Goal: Task Accomplishment & Management: Manage account settings

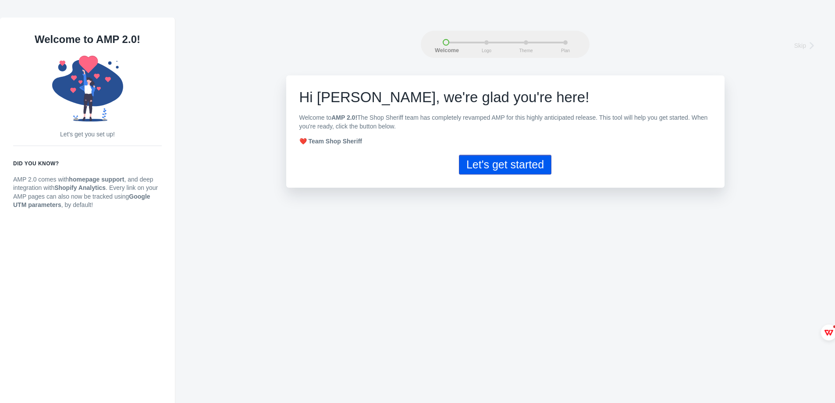
click at [494, 164] on button "Let's get started" at bounding box center [505, 165] width 92 height 20
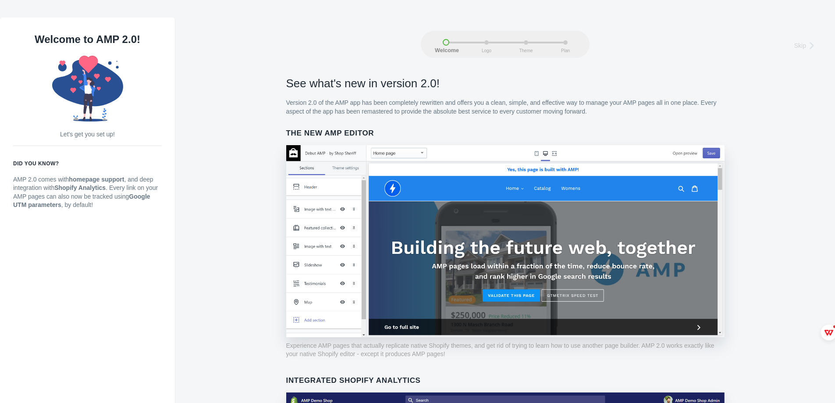
click at [482, 39] on div "Welcome Logo Theme Plan" at bounding box center [505, 42] width 125 height 7
drag, startPoint x: 531, startPoint y: 49, endPoint x: 580, endPoint y: 39, distance: 49.5
click at [532, 49] on span "Theme" at bounding box center [526, 50] width 22 height 5
click at [580, 39] on div "Welcome Logo Theme Plan" at bounding box center [505, 44] width 169 height 27
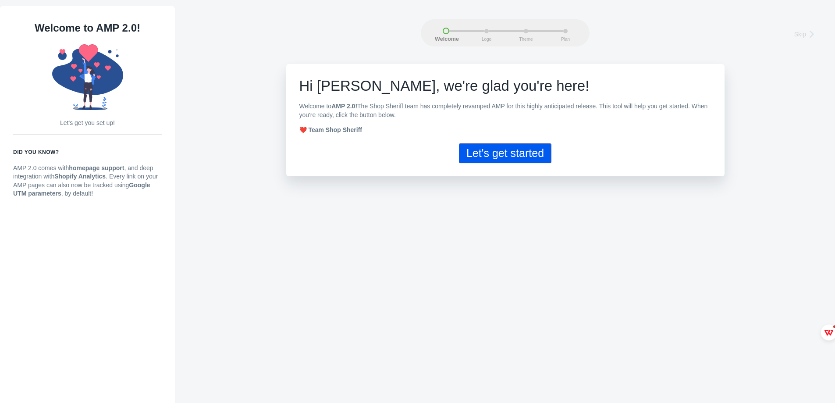
scroll to position [18, 0]
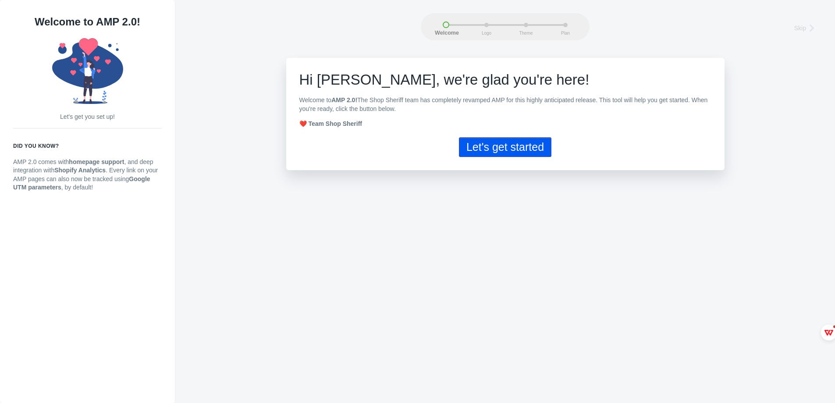
click at [75, 118] on p "Let's get you set up!" at bounding box center [87, 117] width 149 height 9
click at [495, 151] on button "Let's get started" at bounding box center [505, 147] width 92 height 20
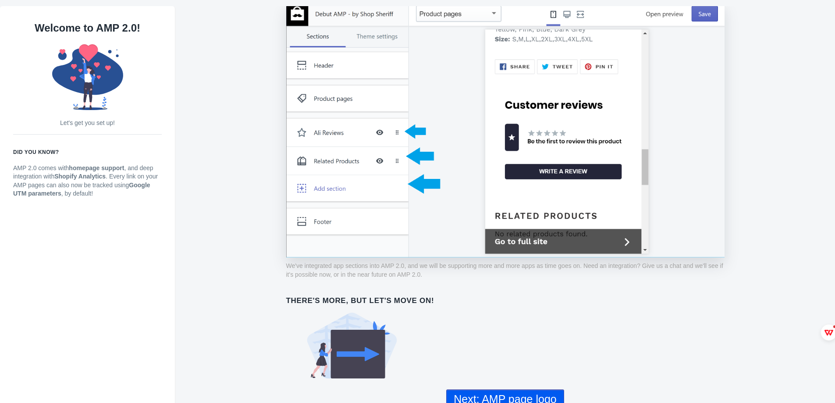
scroll to position [18, 0]
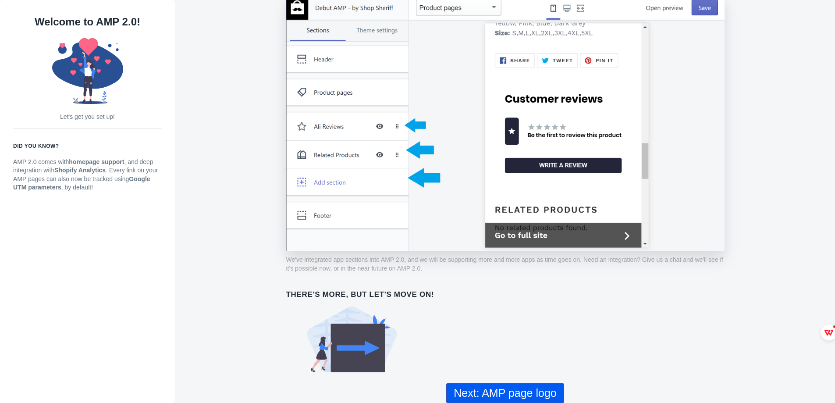
click at [515, 389] on button "Next: AMP page logo" at bounding box center [504, 393] width 117 height 20
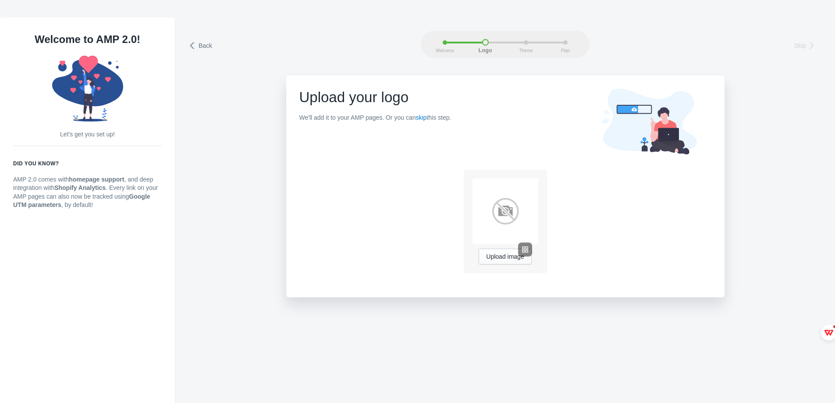
click at [505, 254] on div at bounding box center [501, 249] width 29 height 14
click at [505, 212] on img at bounding box center [506, 211] width 66 height 66
click at [505, 256] on div at bounding box center [501, 249] width 29 height 14
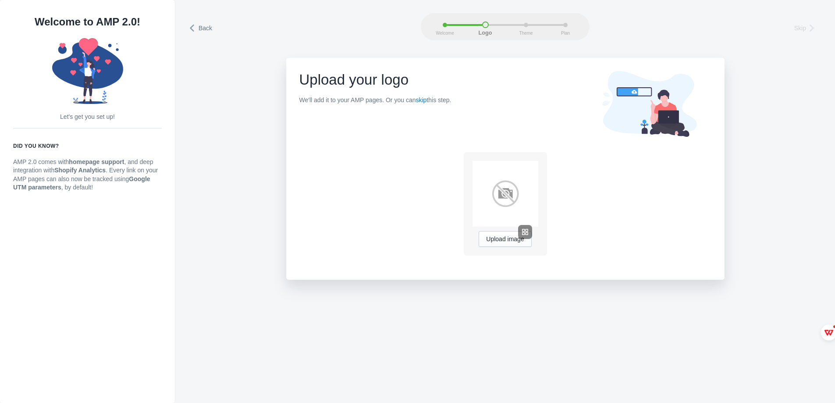
click at [501, 194] on img at bounding box center [506, 194] width 66 height 66
click at [509, 234] on button "Upload image" at bounding box center [505, 239] width 53 height 16
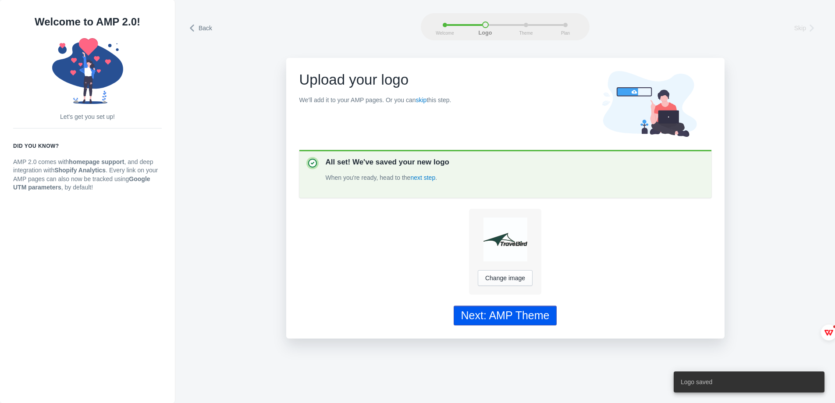
click at [509, 318] on div "Next: AMP Theme" at bounding box center [505, 315] width 89 height 13
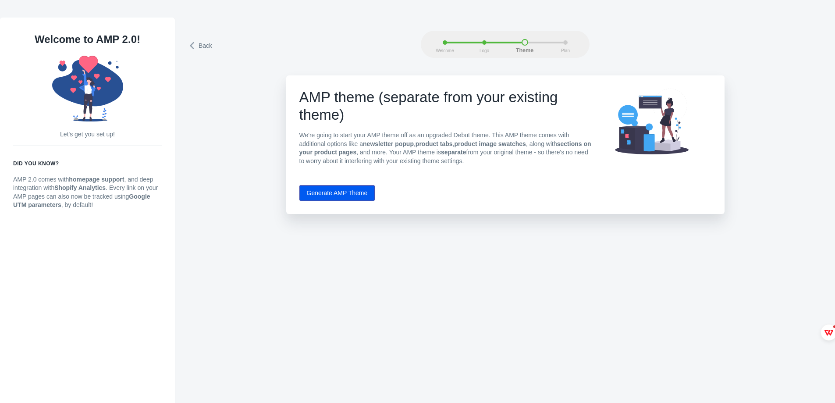
click at [340, 194] on button "Generate AMP Theme" at bounding box center [337, 193] width 76 height 16
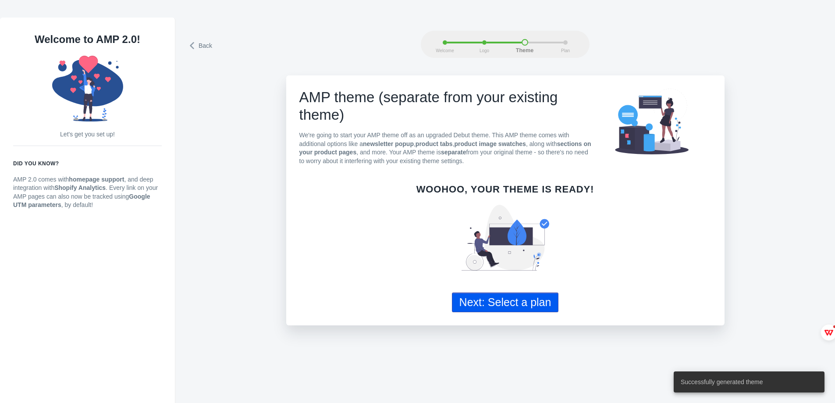
drag, startPoint x: 512, startPoint y: 304, endPoint x: 531, endPoint y: 307, distance: 19.5
click at [512, 304] on button "Next: Select a plan" at bounding box center [505, 302] width 107 height 20
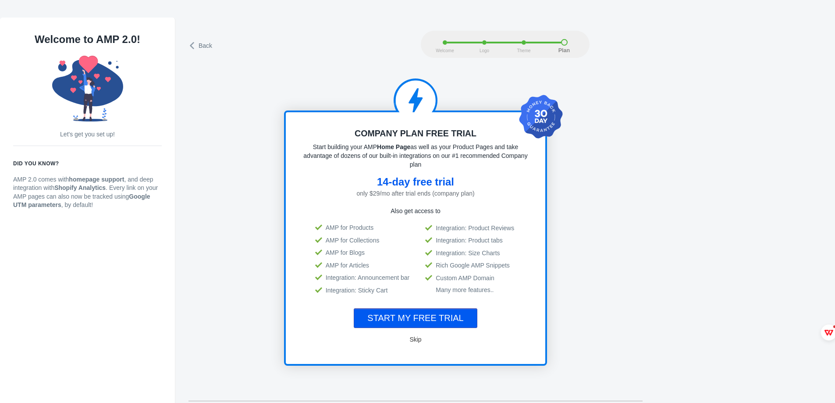
drag, startPoint x: 412, startPoint y: 340, endPoint x: 395, endPoint y: 355, distance: 22.4
click at [395, 355] on div "Company Plan Free Trial Start building your AMP Home Page as well as your Produ…" at bounding box center [415, 237] width 263 height 255
drag, startPoint x: 315, startPoint y: 148, endPoint x: 440, endPoint y: 165, distance: 126.5
click at [440, 165] on div "Start building your AMP Home Page as well as your Product Pages and take advant…" at bounding box center [415, 155] width 224 height 26
click at [529, 315] on div "Company Plan Free Trial Start building your AMP Home Page as well as your Produ…" at bounding box center [415, 237] width 263 height 255
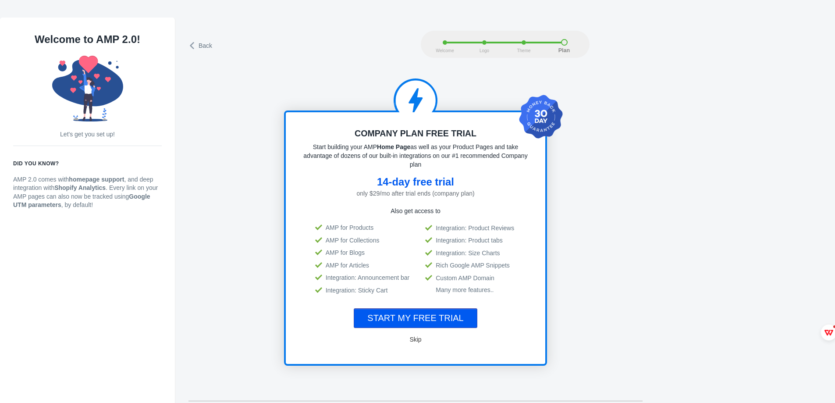
click at [416, 339] on span "Skip" at bounding box center [415, 339] width 12 height 7
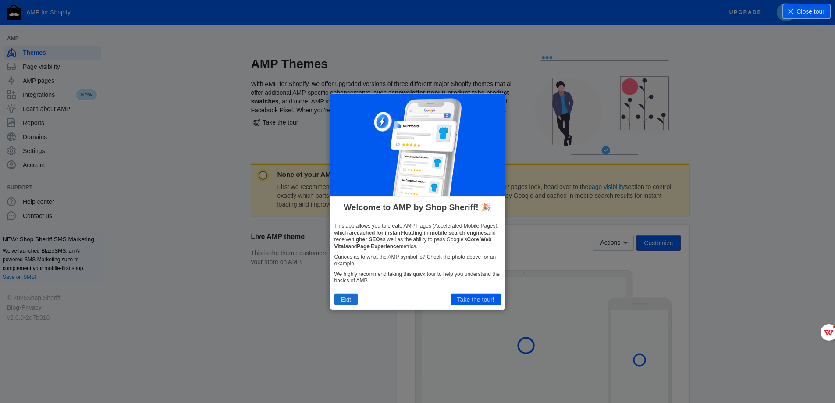
click at [343, 301] on button "Exit" at bounding box center [345, 299] width 23 height 11
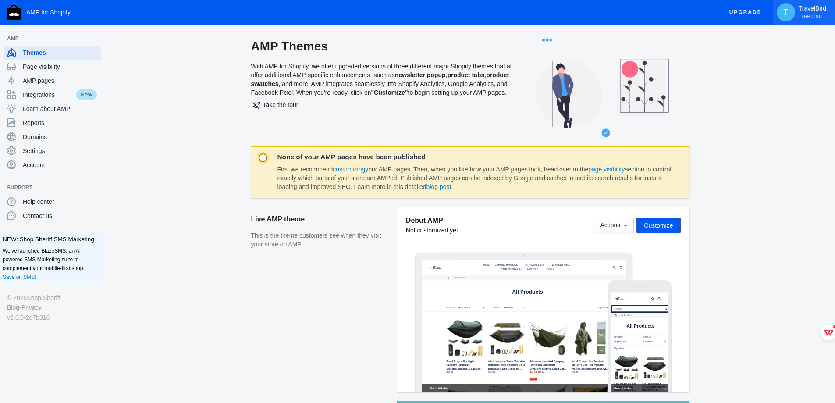
click at [805, 14] on span "Free plan" at bounding box center [810, 16] width 23 height 7
click at [369, 293] on div at bounding box center [417, 201] width 835 height 403
click at [629, 227] on icon at bounding box center [625, 225] width 9 height 9
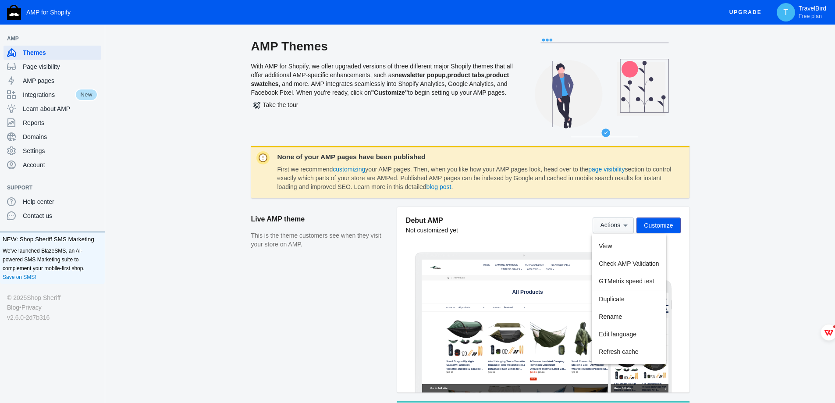
click at [629, 227] on div at bounding box center [417, 201] width 835 height 403
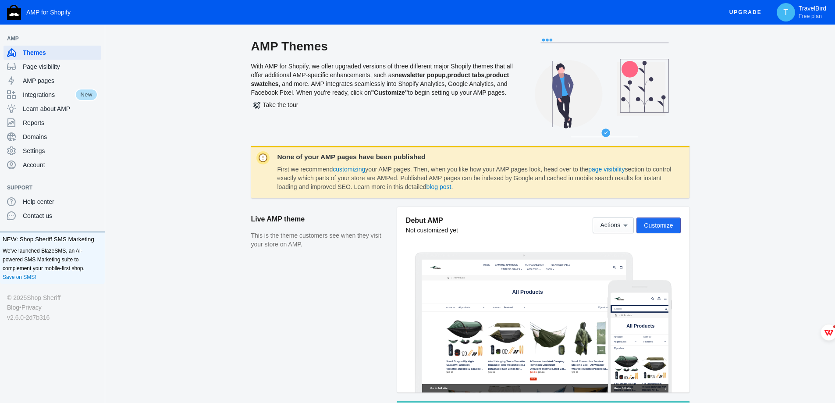
click at [651, 223] on span "Customize" at bounding box center [658, 225] width 29 height 7
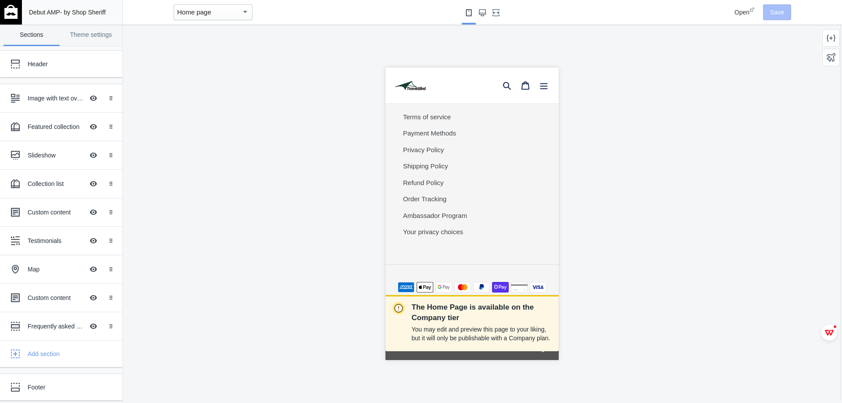
click at [327, 243] on div "The Home Page is available on the Company tier You may edit and preview this pa…" at bounding box center [472, 214] width 698 height 378
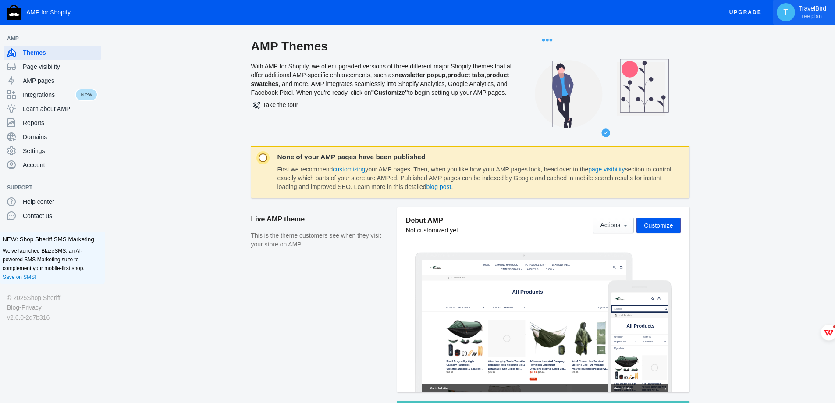
click at [815, 15] on span "Free plan" at bounding box center [810, 16] width 23 height 7
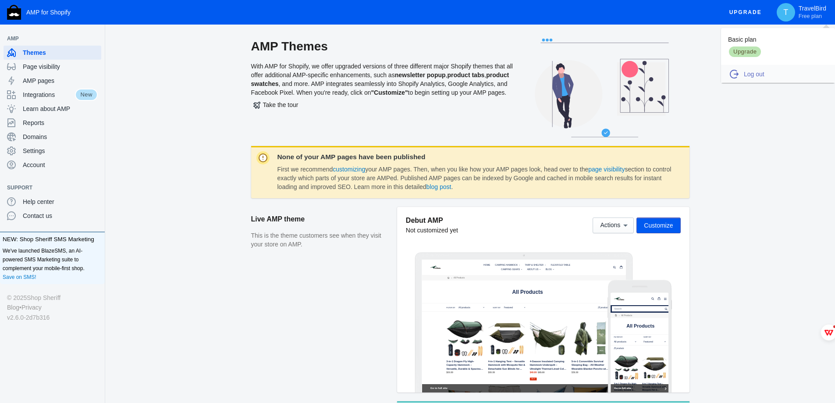
click at [757, 73] on span "Log out" at bounding box center [785, 74] width 82 height 9
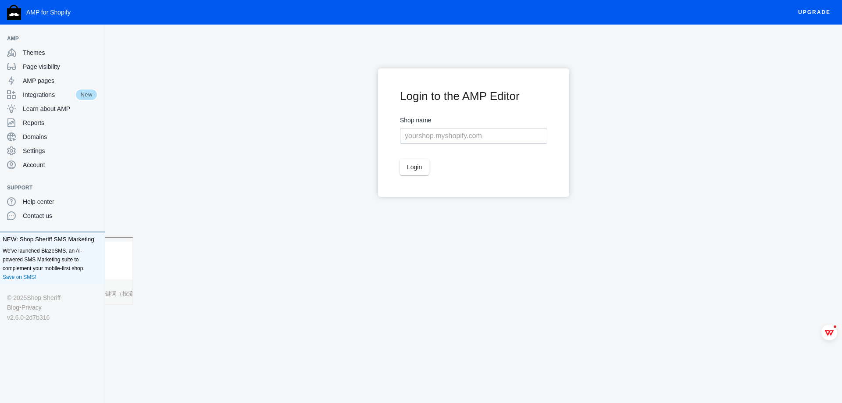
click at [296, 205] on ss-login "Login to the AMP Editor Shop name Login" at bounding box center [473, 152] width 736 height 169
click at [44, 48] on div "Themes" at bounding box center [52, 53] width 91 height 14
click at [28, 149] on span "Settings" at bounding box center [60, 150] width 75 height 9
